Goal: Find specific page/section: Find specific page/section

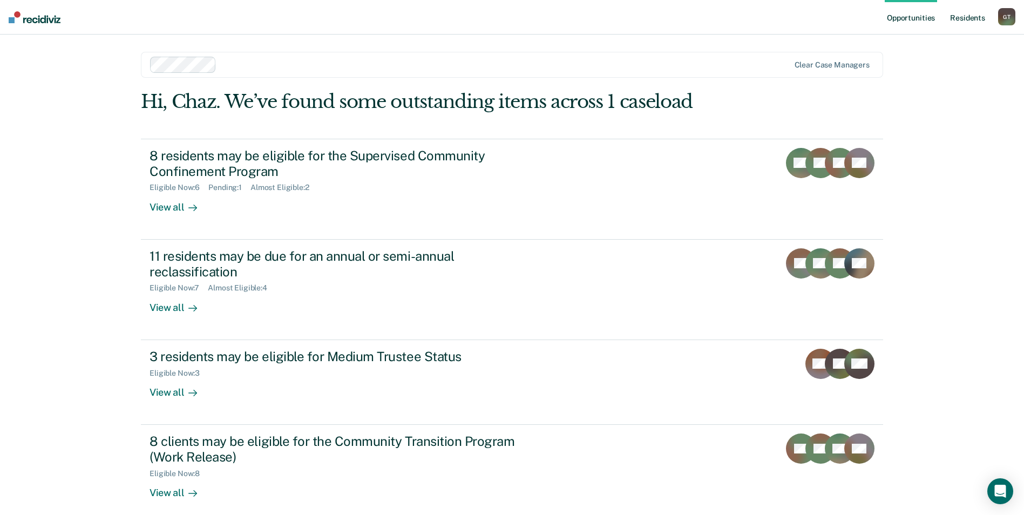
click at [961, 21] on link "Resident s" at bounding box center [967, 17] width 39 height 35
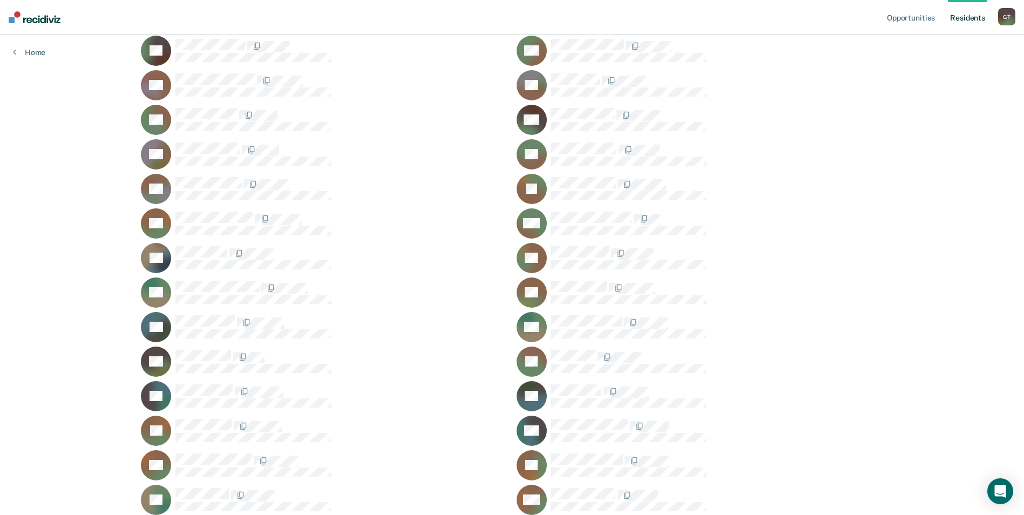
scroll to position [162, 0]
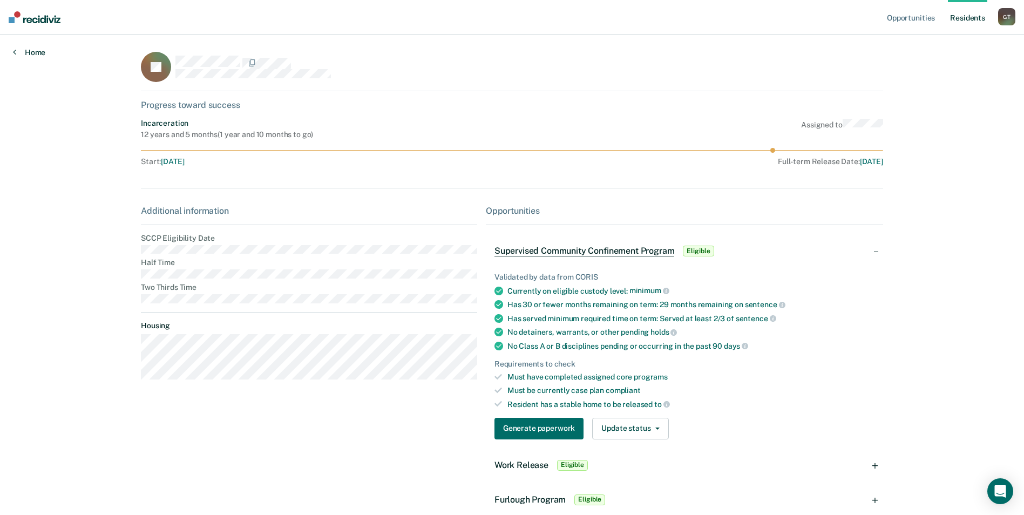
click at [22, 51] on link "Home" at bounding box center [29, 52] width 32 height 10
